Goal: Task Accomplishment & Management: Use online tool/utility

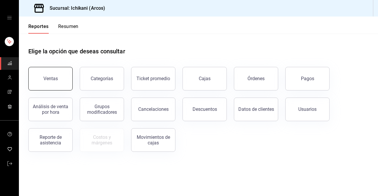
click at [56, 83] on button "Ventas" at bounding box center [50, 79] width 44 height 24
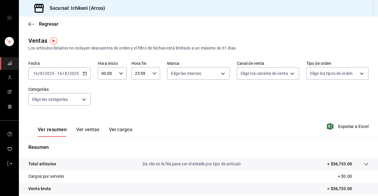
click at [83, 73] on \(Stroke\) "button" at bounding box center [84, 73] width 3 height 0
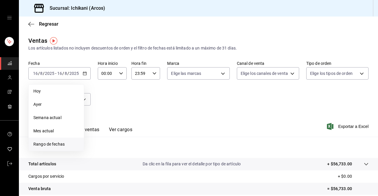
click at [44, 142] on span "Rango de fechas" at bounding box center [56, 144] width 46 height 6
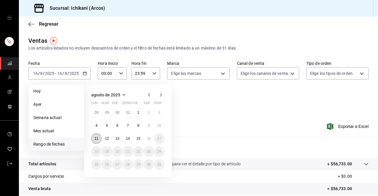
click at [99, 140] on button "11" at bounding box center [96, 138] width 10 height 11
click at [140, 140] on button "15" at bounding box center [138, 138] width 10 height 11
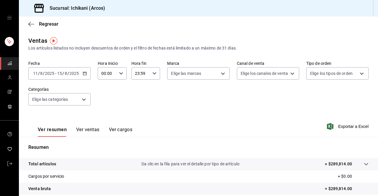
click at [119, 75] on icon "button" at bounding box center [121, 73] width 4 height 4
click at [102, 115] on button "03" at bounding box center [104, 120] width 12 height 12
type input "03:00"
click at [117, 91] on button "00" at bounding box center [118, 89] width 12 height 12
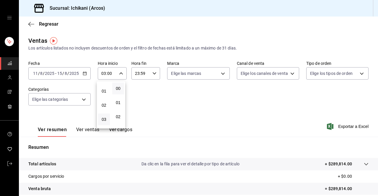
click at [152, 75] on div at bounding box center [189, 98] width 378 height 196
click at [152, 75] on icon "button" at bounding box center [154, 73] width 4 height 4
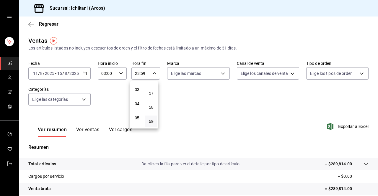
scroll to position [58, 0]
click at [136, 99] on button "05" at bounding box center [137, 102] width 12 height 12
click at [151, 90] on span "00" at bounding box center [151, 88] width 5 height 5
type input "05:00"
click at [348, 128] on div at bounding box center [189, 98] width 378 height 196
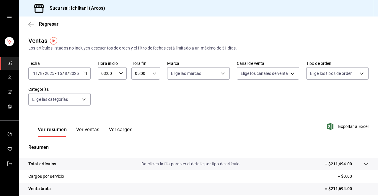
click at [348, 128] on span "Exportar a Excel" at bounding box center [348, 126] width 40 height 7
